Goal: Information Seeking & Learning: Learn about a topic

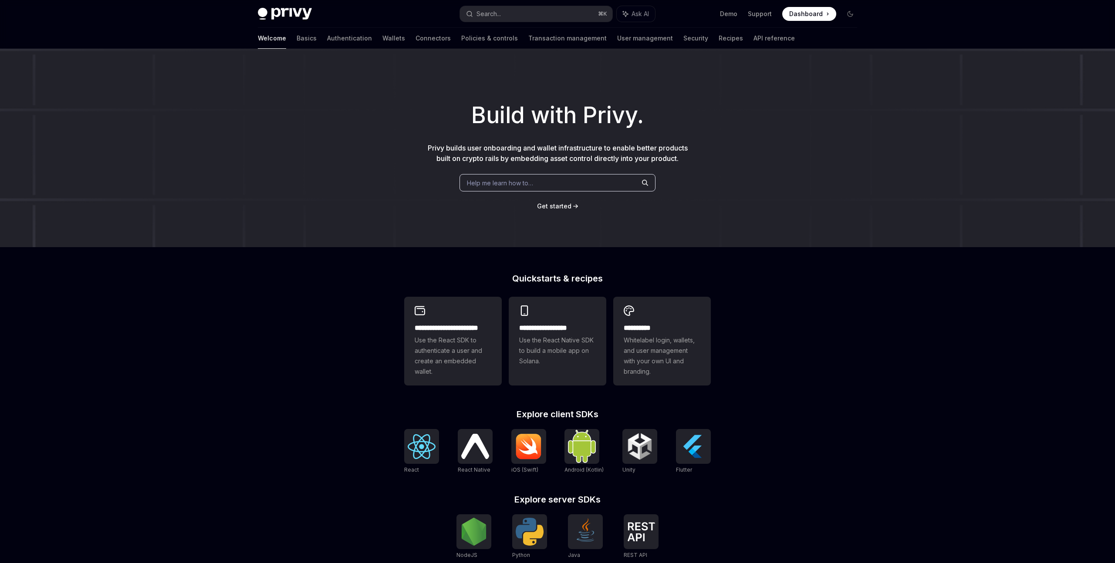
click at [161, 318] on div "**********" at bounding box center [557, 371] width 1115 height 644
click at [327, 37] on link "Authentication" at bounding box center [349, 38] width 45 height 21
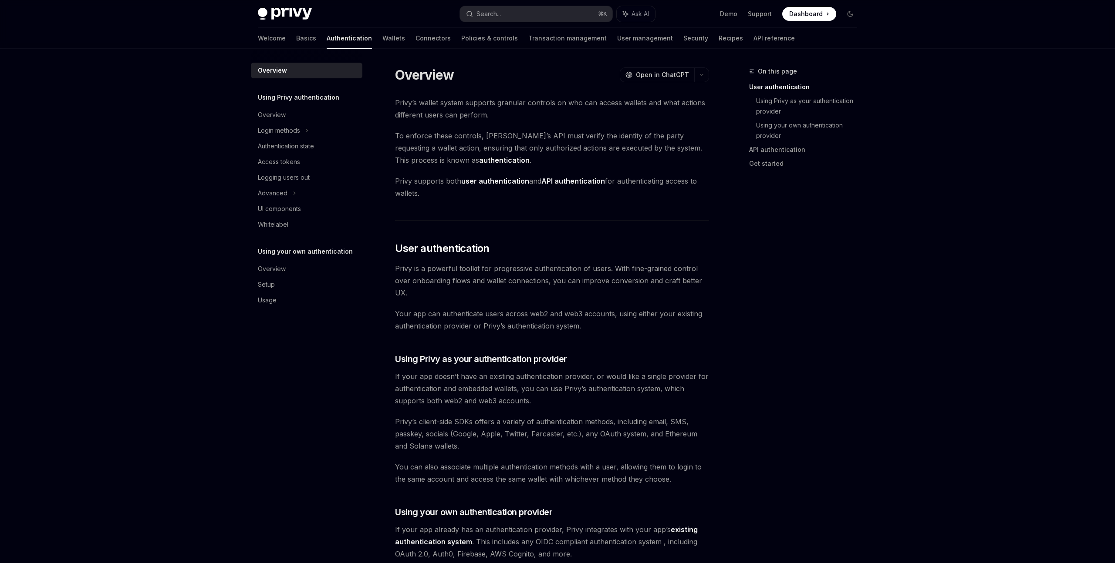
click at [111, 131] on div "Privy Docs home page Search... ⌘ K Ask AI Demo Support Dashboard Dashboard Sear…" at bounding box center [557, 546] width 1115 height 1093
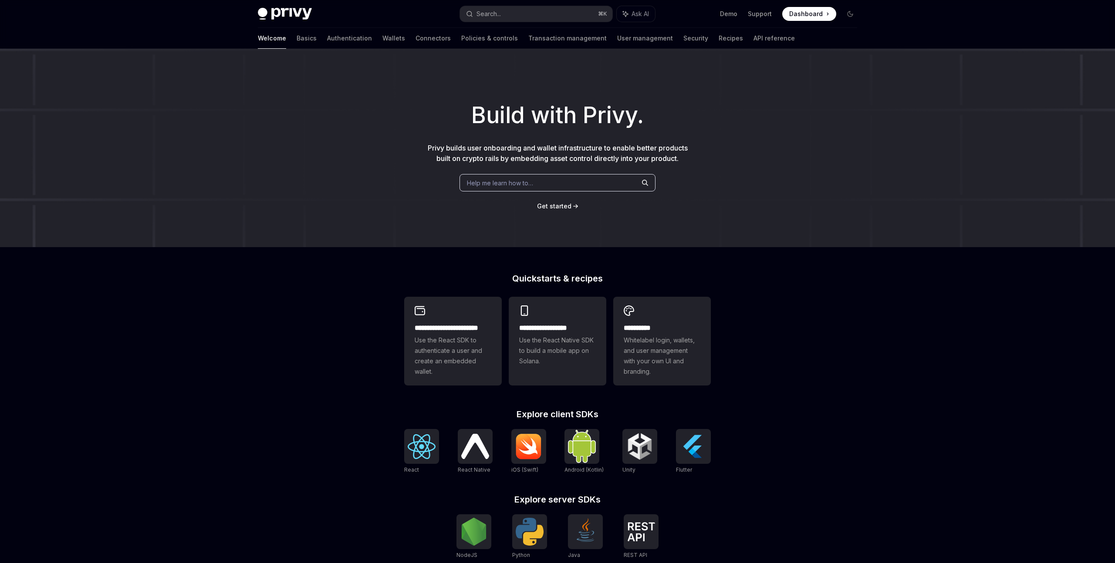
click at [193, 332] on div "**********" at bounding box center [557, 371] width 1115 height 644
click at [297, 39] on link "Basics" at bounding box center [307, 38] width 20 height 21
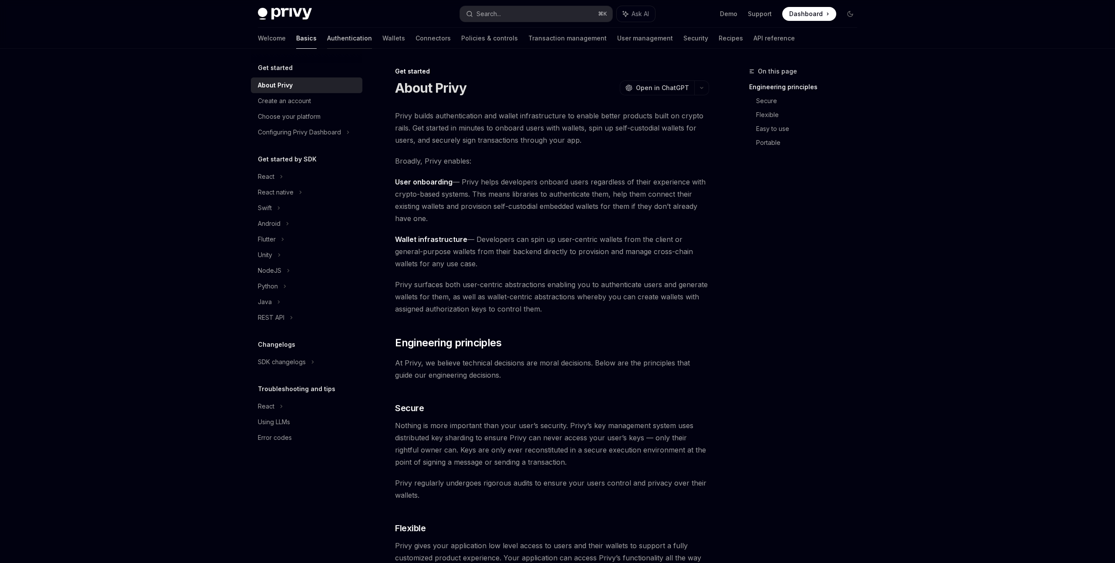
click at [327, 42] on link "Authentication" at bounding box center [349, 38] width 45 height 21
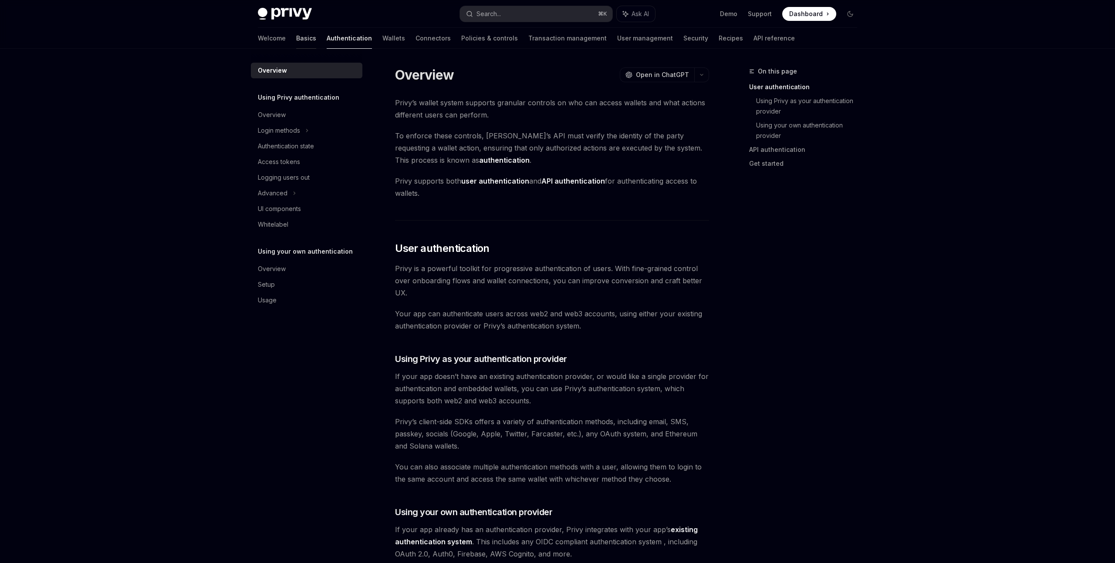
click at [296, 40] on link "Basics" at bounding box center [306, 38] width 20 height 21
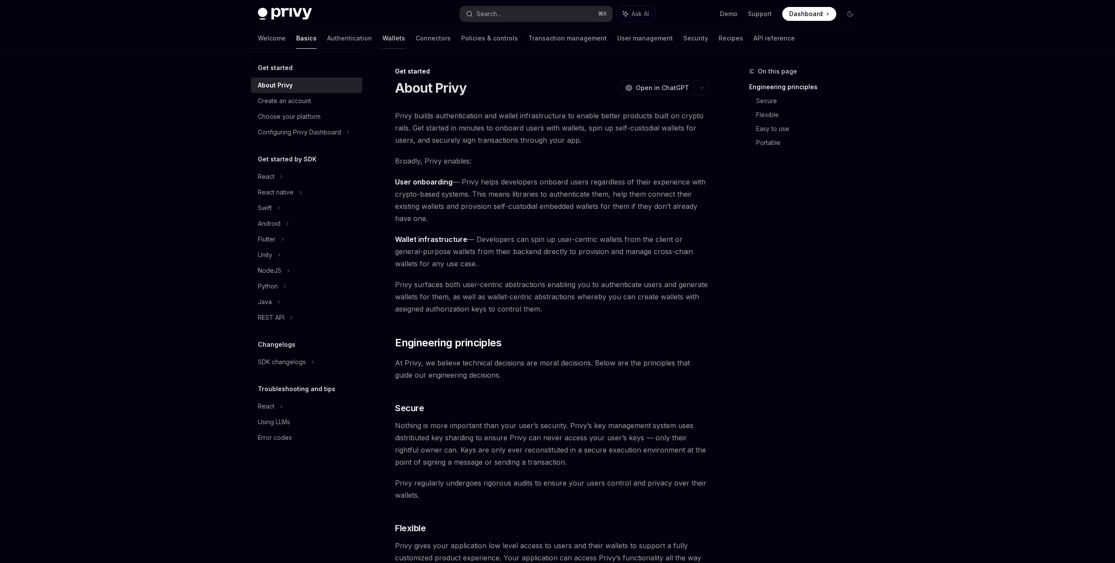
click at [382, 41] on link "Wallets" at bounding box center [393, 38] width 23 height 21
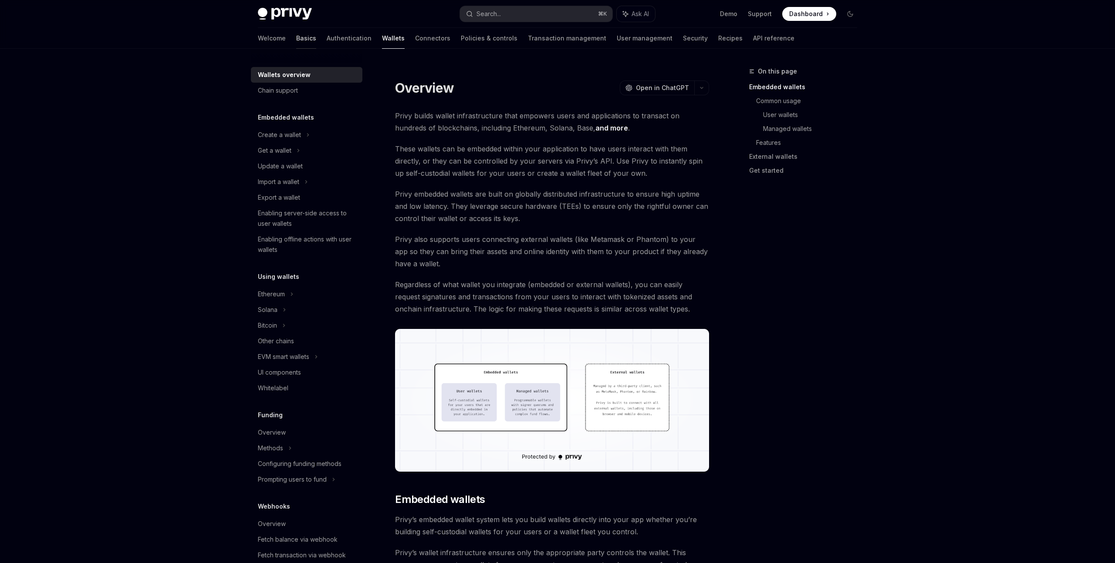
click at [296, 41] on link "Basics" at bounding box center [306, 38] width 20 height 21
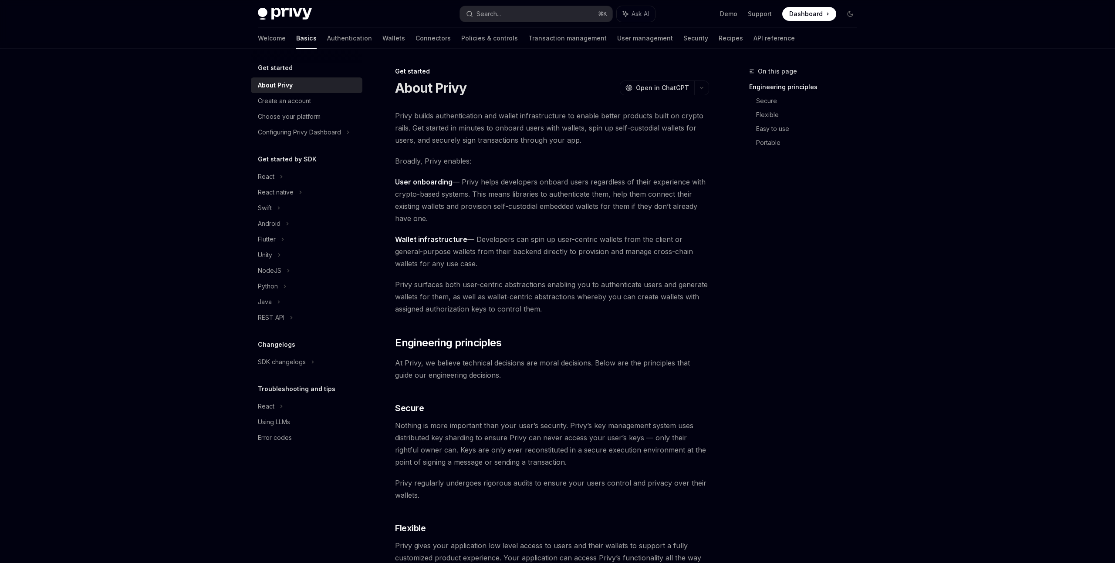
click at [202, 82] on div "Privy Docs home page Search... ⌘ K Ask AI Demo Support Dashboard Dashboard Sear…" at bounding box center [557, 569] width 1115 height 1139
click at [284, 14] on img at bounding box center [285, 14] width 54 height 12
type textarea "*"
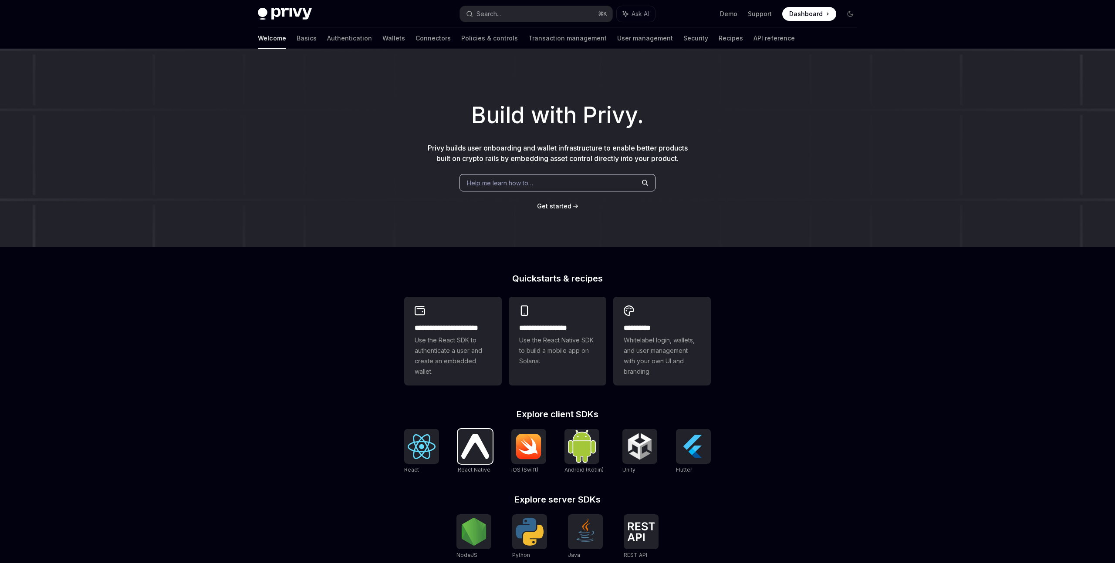
click at [472, 448] on img at bounding box center [475, 446] width 28 height 25
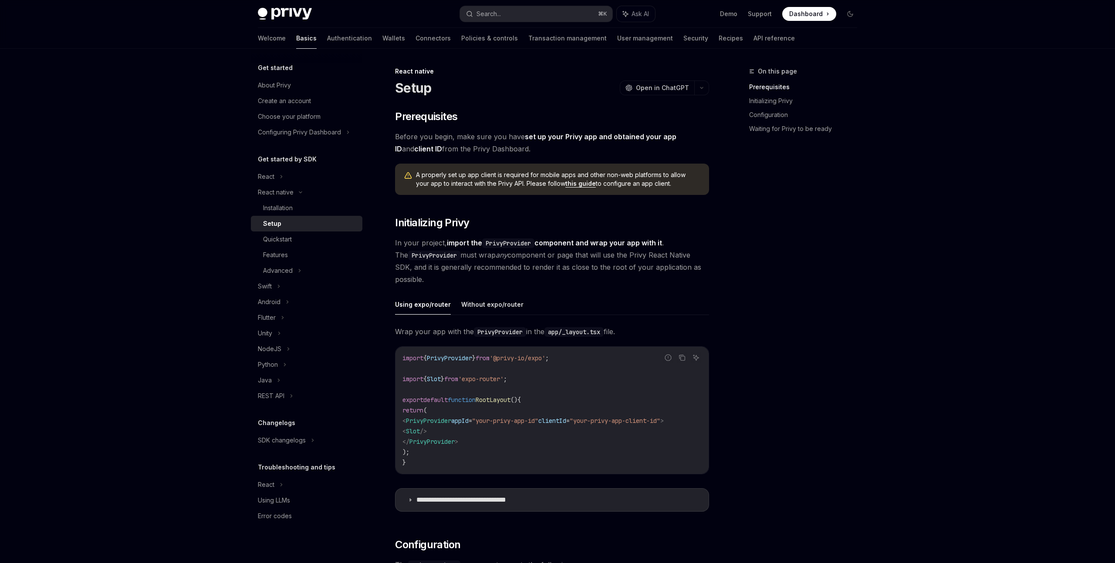
click at [530, 283] on span "In your project, import the PrivyProvider component and wrap your app with it .…" at bounding box center [552, 261] width 314 height 49
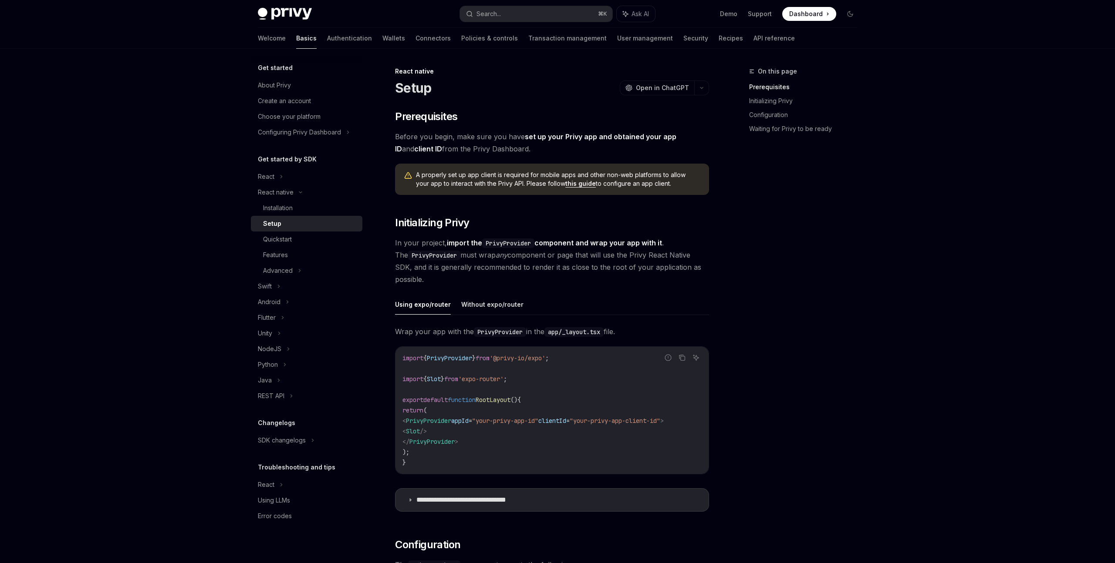
click at [544, 284] on span "In your project, import the PrivyProvider component and wrap your app with it .…" at bounding box center [552, 261] width 314 height 49
click at [492, 307] on button "Without expo/router" at bounding box center [492, 304] width 62 height 20
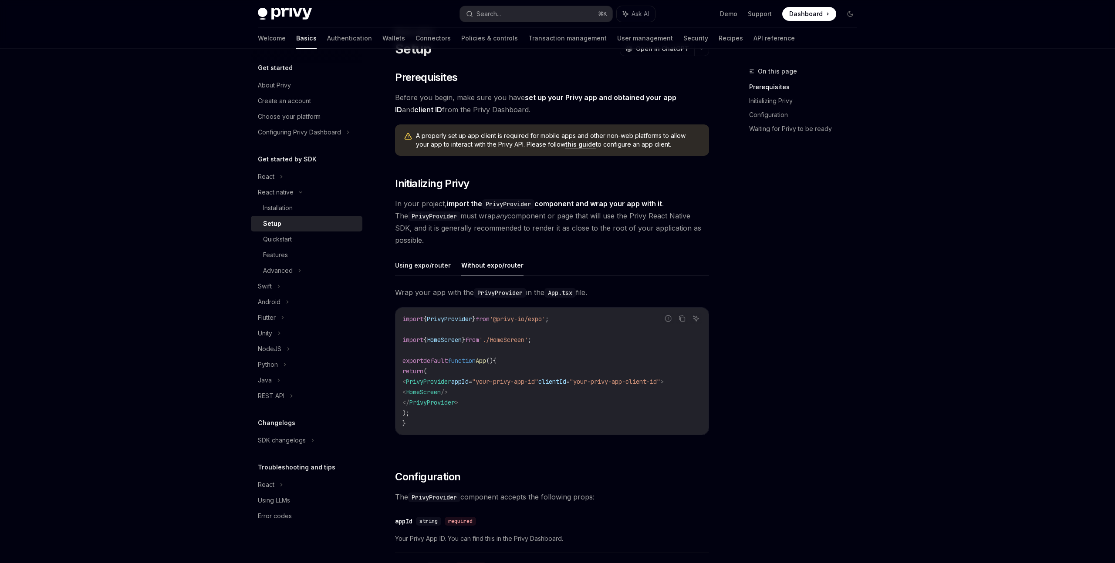
scroll to position [40, 0]
click at [435, 266] on button "Using expo/router" at bounding box center [423, 264] width 56 height 20
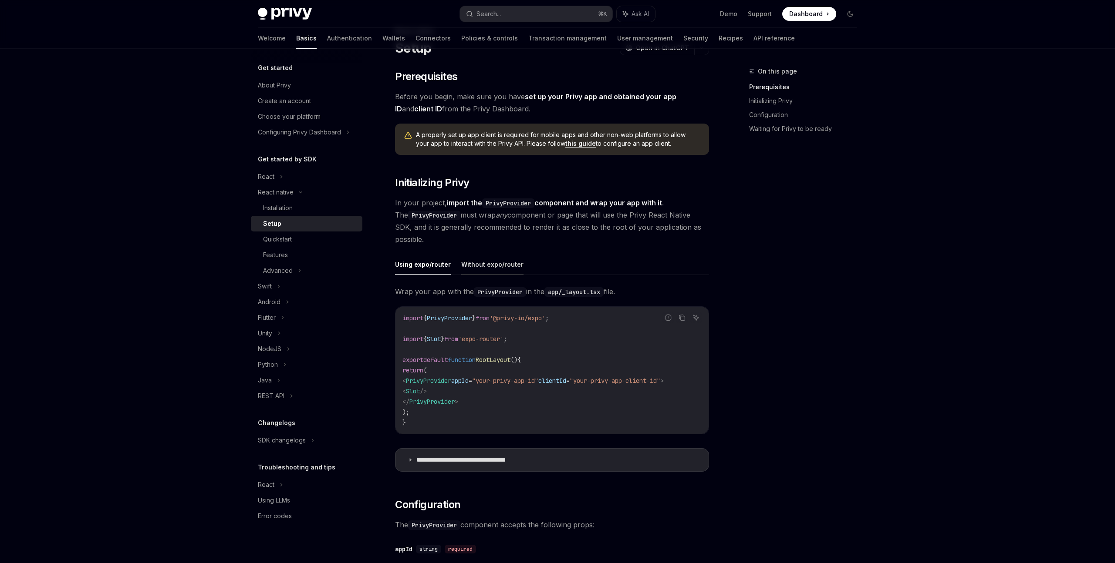
click at [489, 266] on button "Without expo/router" at bounding box center [492, 264] width 62 height 20
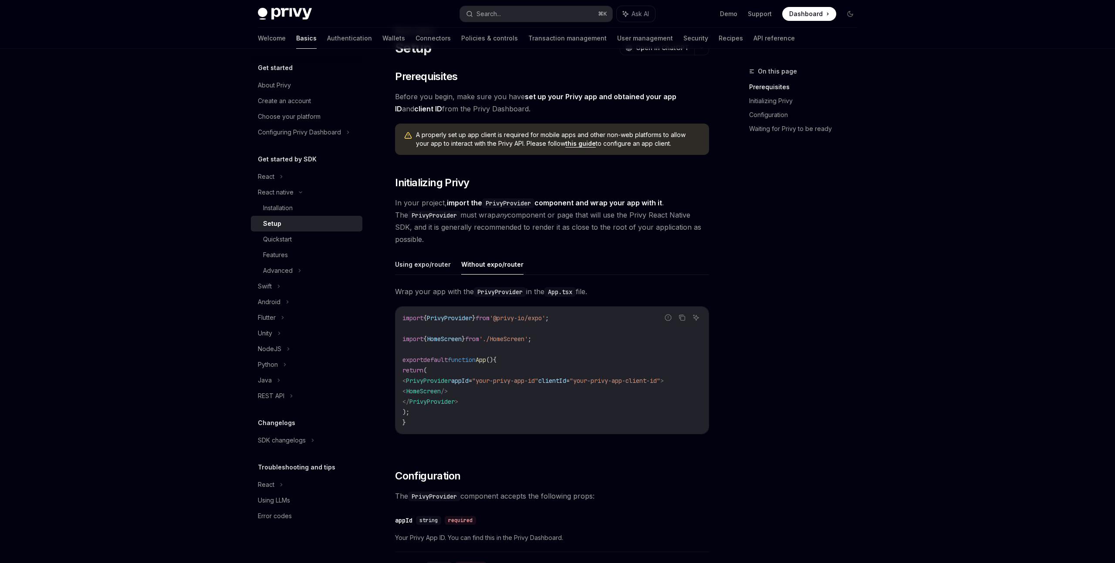
click at [542, 240] on span "In your project, import the PrivyProvider component and wrap your app with it .…" at bounding box center [552, 221] width 314 height 49
click at [415, 266] on button "Using expo/router" at bounding box center [423, 264] width 56 height 20
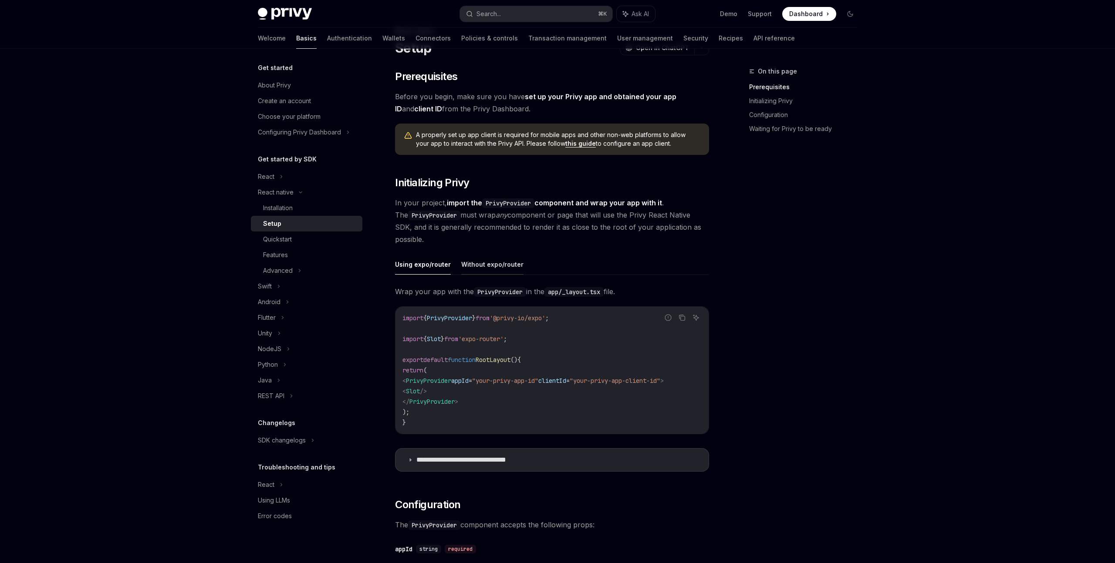
click at [479, 263] on button "Without expo/router" at bounding box center [492, 264] width 62 height 20
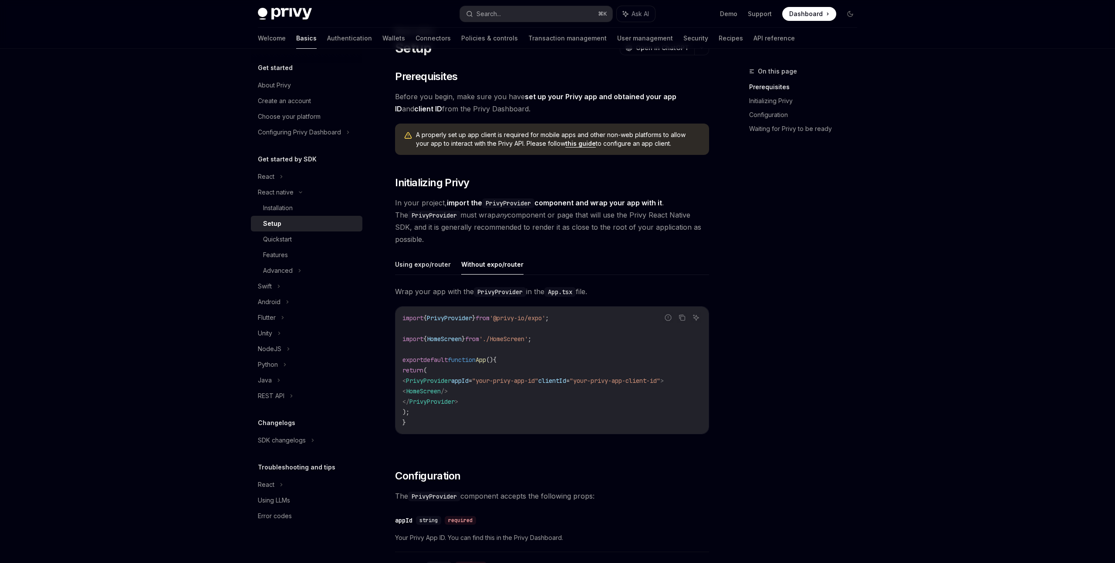
click at [525, 249] on div "​ Prerequisites Before you begin, make sure you have set up your Privy app and …" at bounding box center [552, 530] width 314 height 921
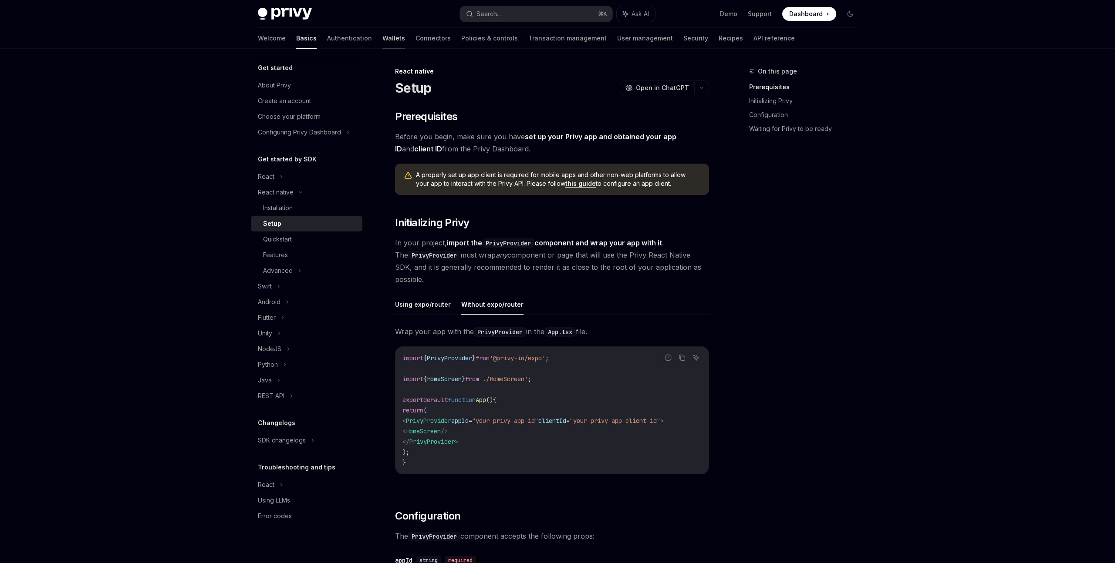
click at [382, 40] on link "Wallets" at bounding box center [393, 38] width 23 height 21
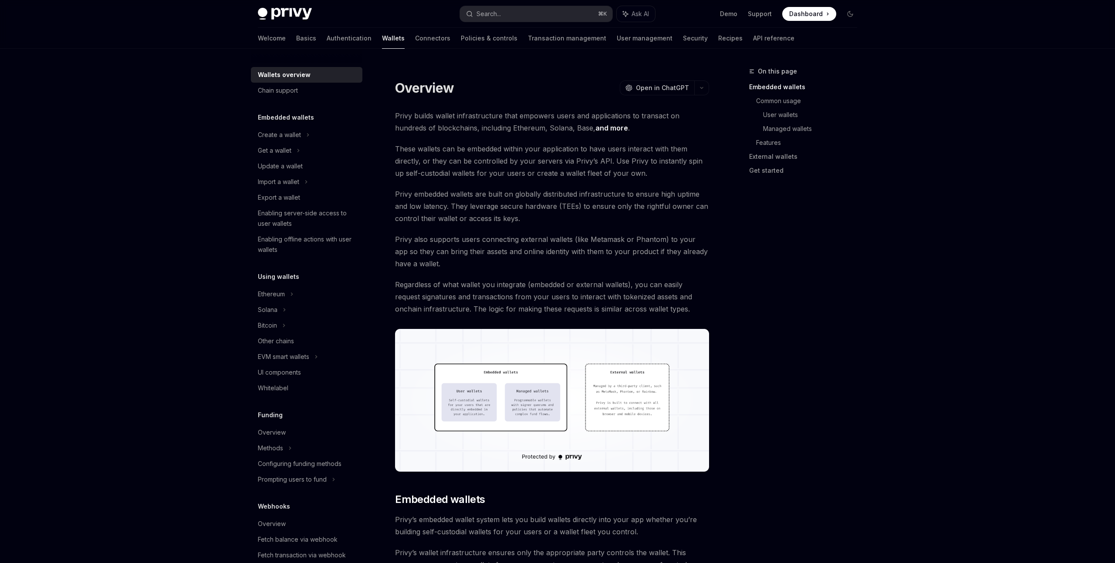
click at [327, 39] on link "Authentication" at bounding box center [349, 38] width 45 height 21
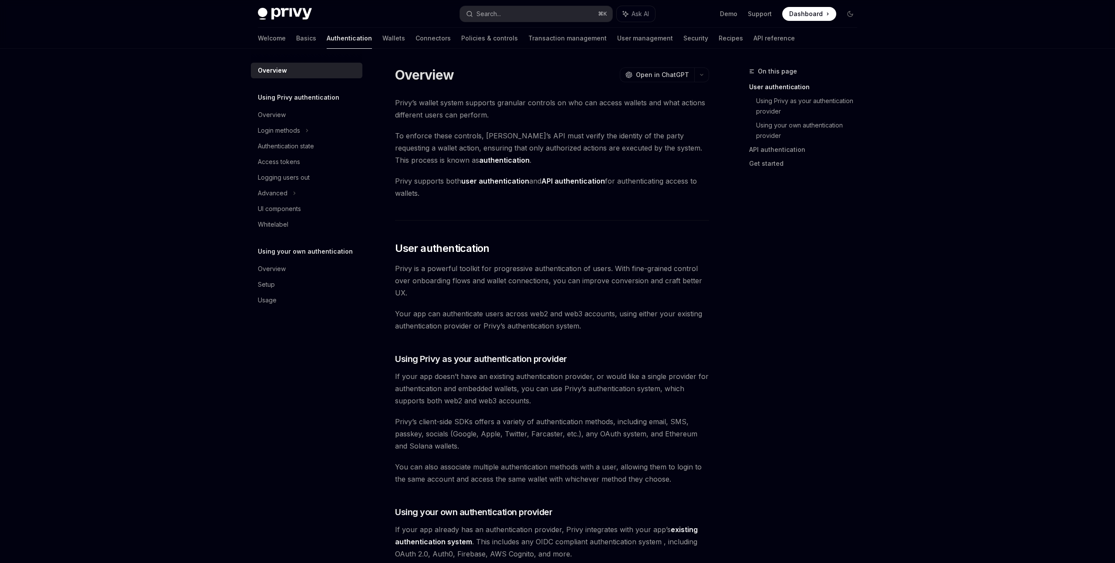
click at [548, 217] on div "Privy’s wallet system supports granular controls on who can access wallets and …" at bounding box center [552, 530] width 314 height 867
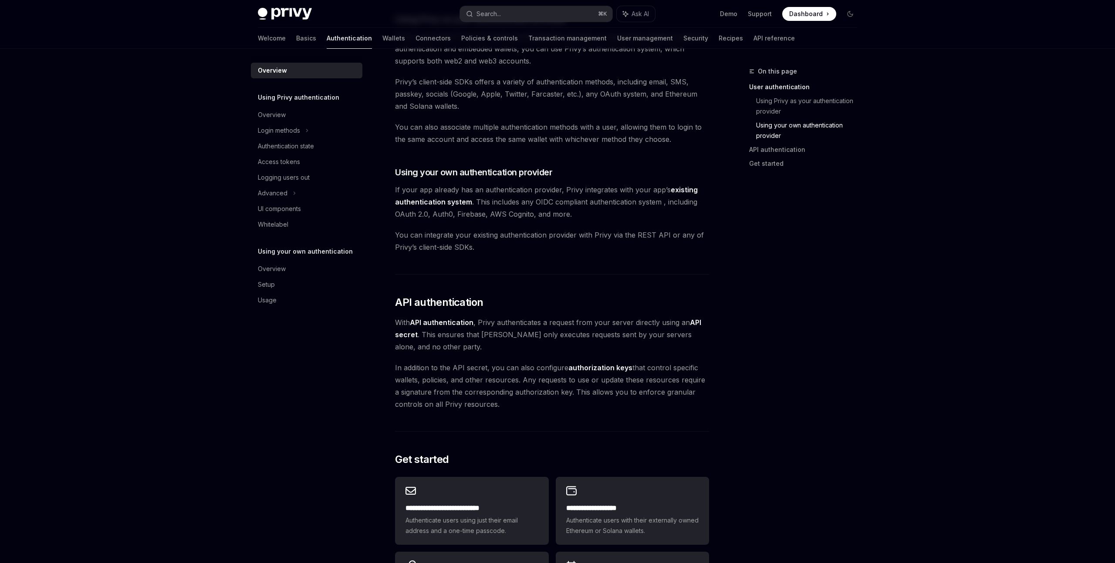
scroll to position [530, 0]
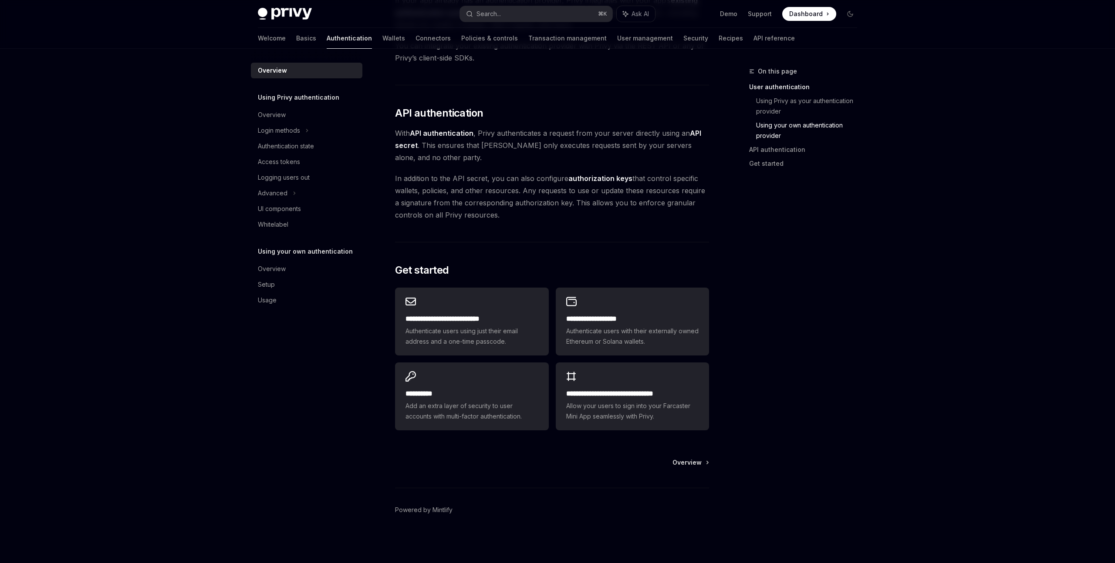
click at [576, 243] on div "Privy’s wallet system supports granular controls on who can access wallets and …" at bounding box center [552, 0] width 314 height 867
click at [580, 97] on div "Privy’s wallet system supports granular controls on who can access wallets and …" at bounding box center [552, 0] width 314 height 867
click at [719, 39] on link "Recipes" at bounding box center [731, 38] width 24 height 21
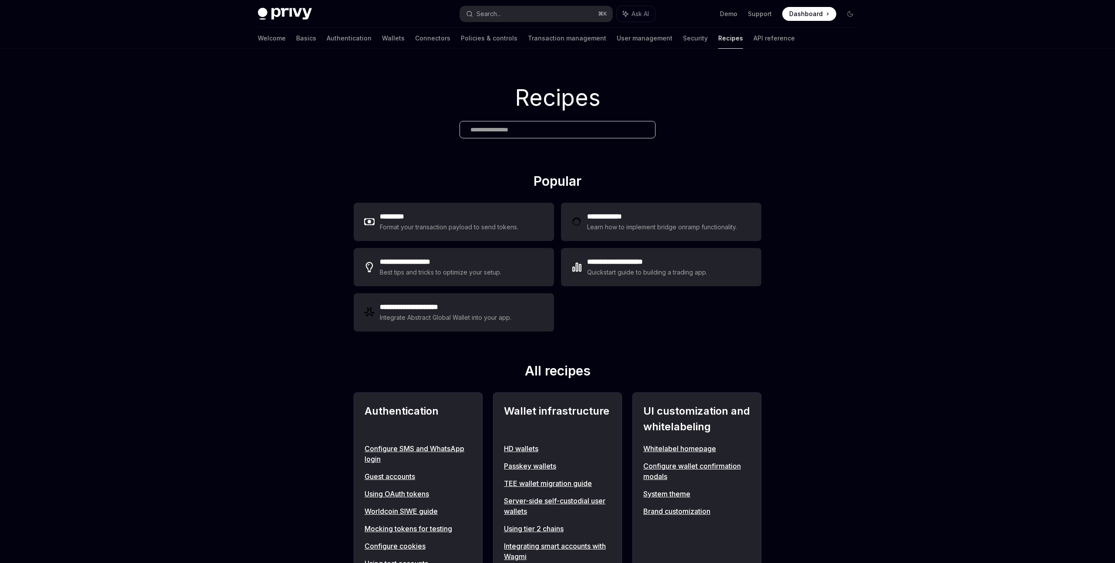
click at [290, 17] on img at bounding box center [285, 14] width 54 height 12
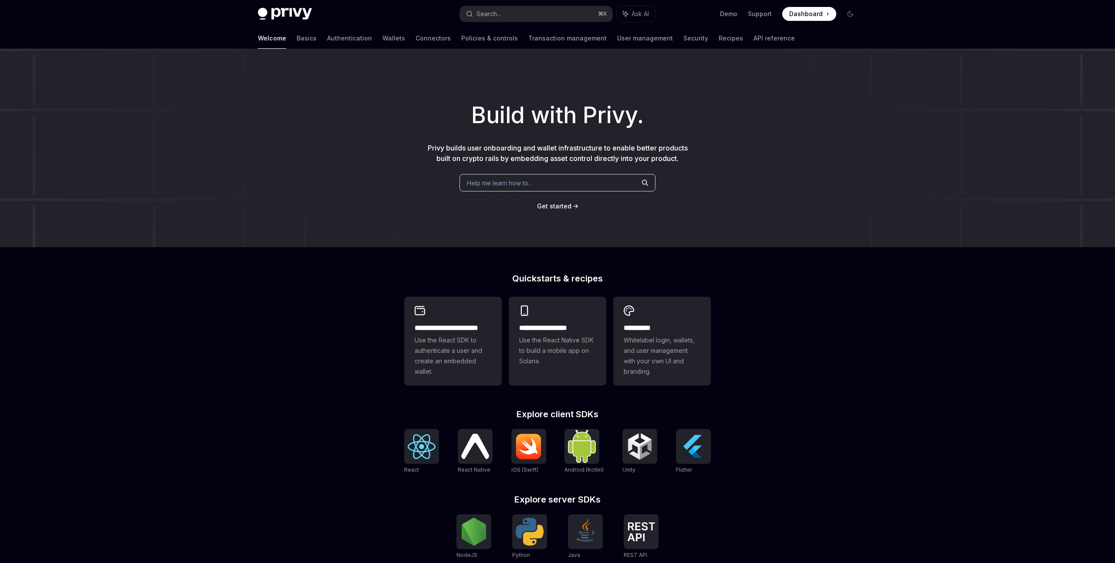
click at [218, 259] on div "**********" at bounding box center [557, 371] width 1115 height 644
type textarea "*"
